Goal: Information Seeking & Learning: Learn about a topic

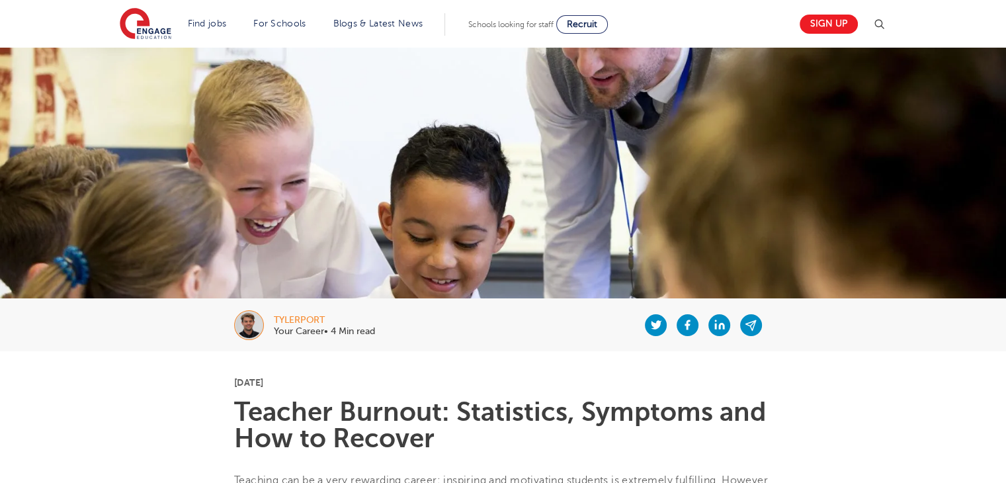
scroll to position [8, 0]
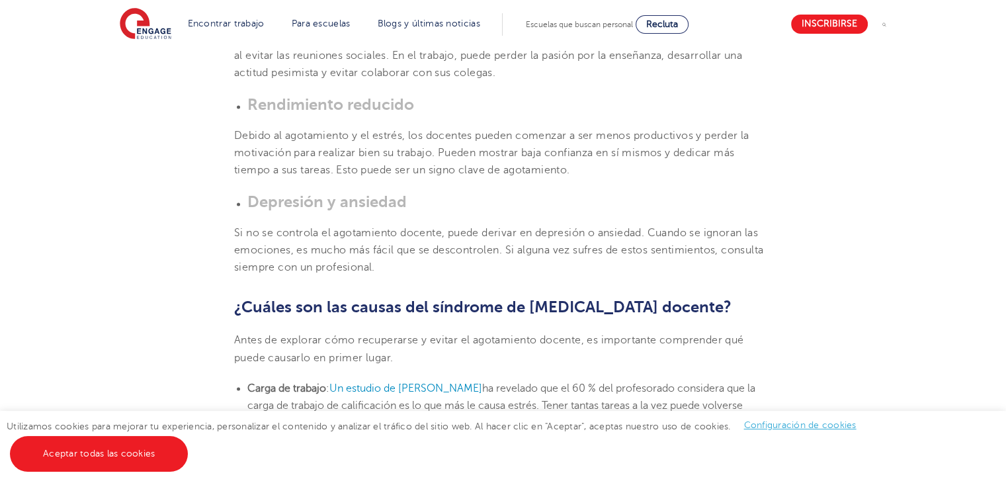
scroll to position [1968, 0]
drag, startPoint x: 233, startPoint y: 52, endPoint x: 390, endPoint y: 260, distance: 260.6
click at [390, 260] on section "6 de noviembre de 2024 Síndrome de burnout docente: estadísticas, síntomas y có…" at bounding box center [503, 383] width 802 height 3973
copy section "¿Cuáles son los síntomas del síndrome de burnout docente? Ser capaz de identifi…"
